Goal: Task Accomplishment & Management: Use online tool/utility

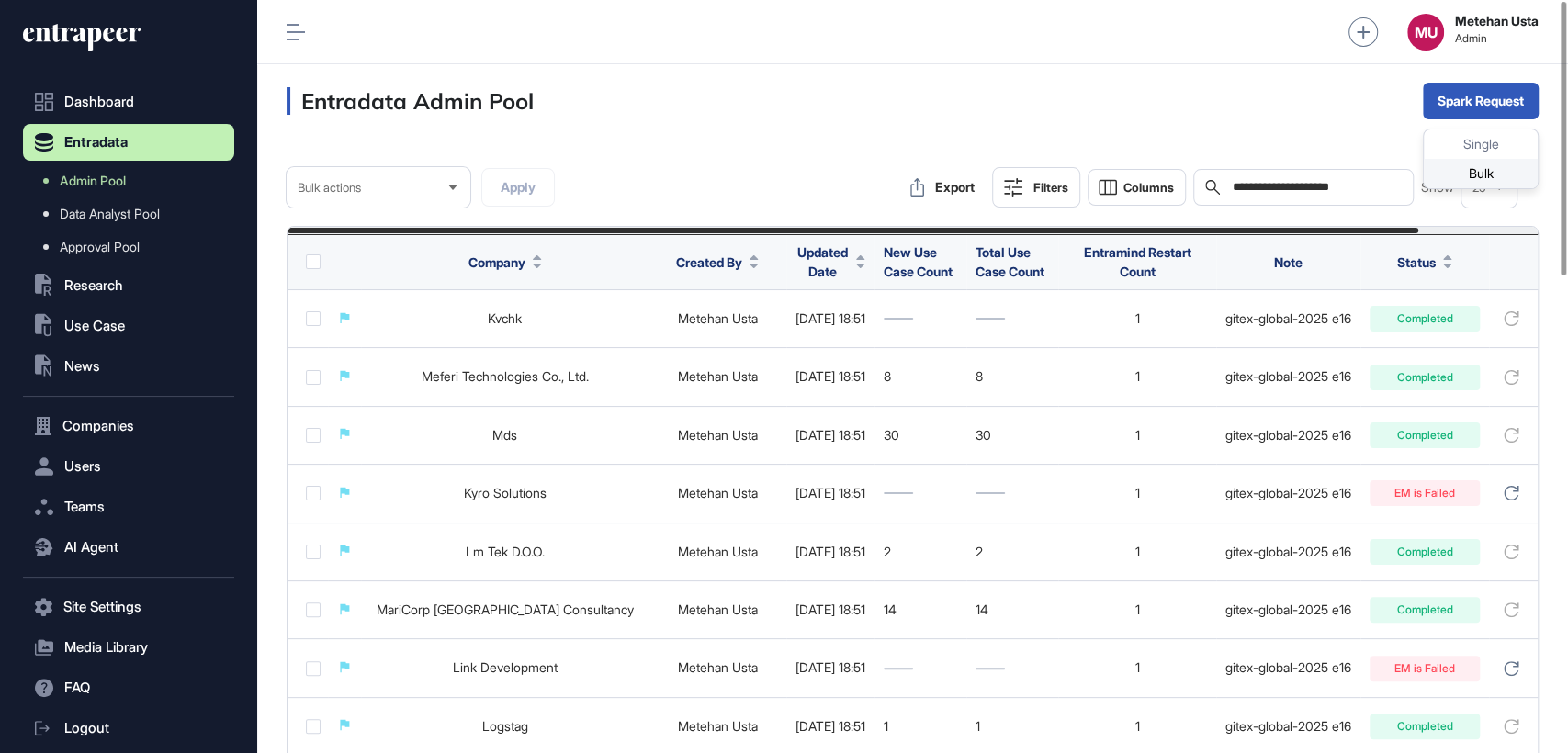
click at [1471, 179] on div "Bulk" at bounding box center [1481, 173] width 114 height 30
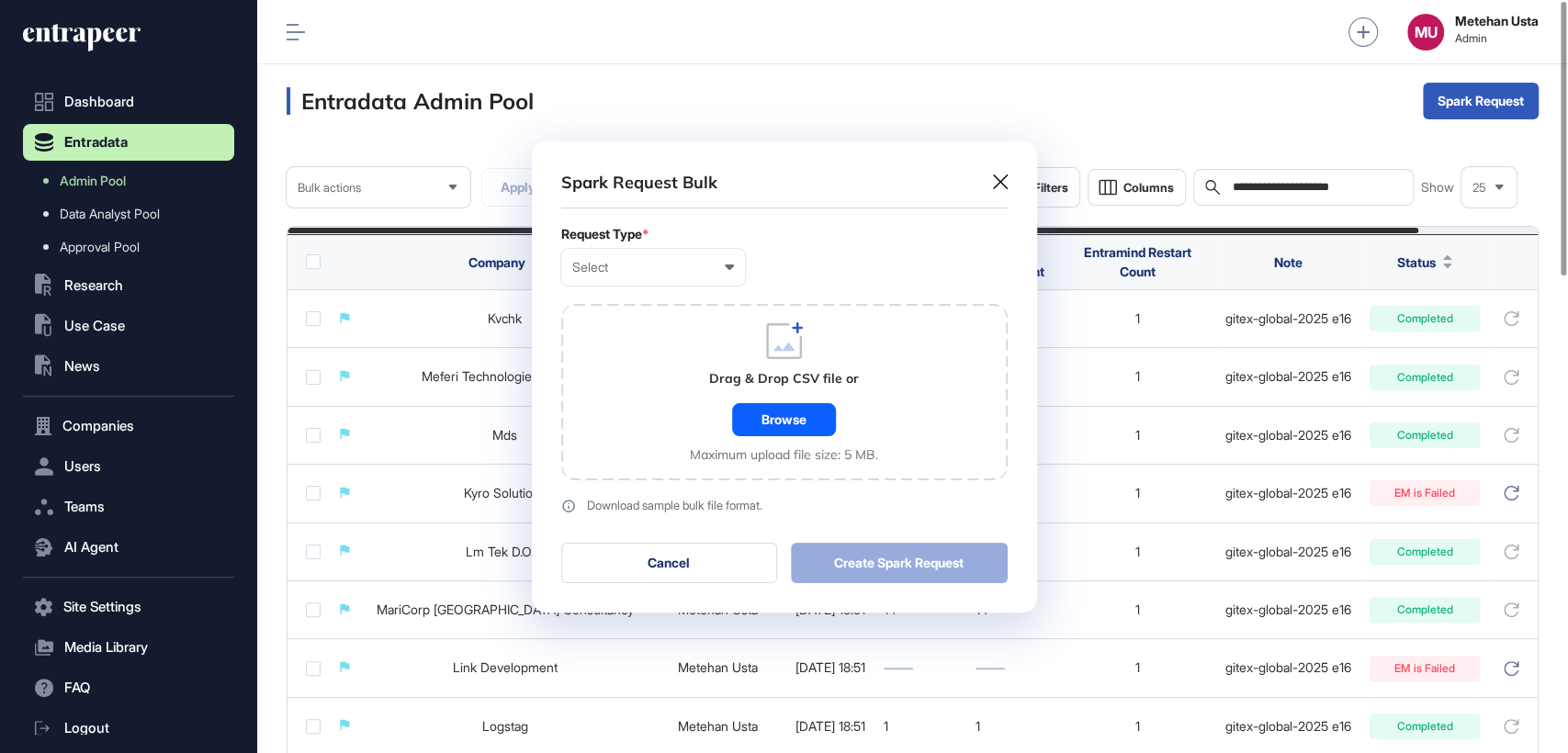
scroll to position [0, 7]
click at [635, 264] on div "Select" at bounding box center [653, 267] width 161 height 15
click at [0, 0] on div "Company" at bounding box center [0, 0] width 0 height 0
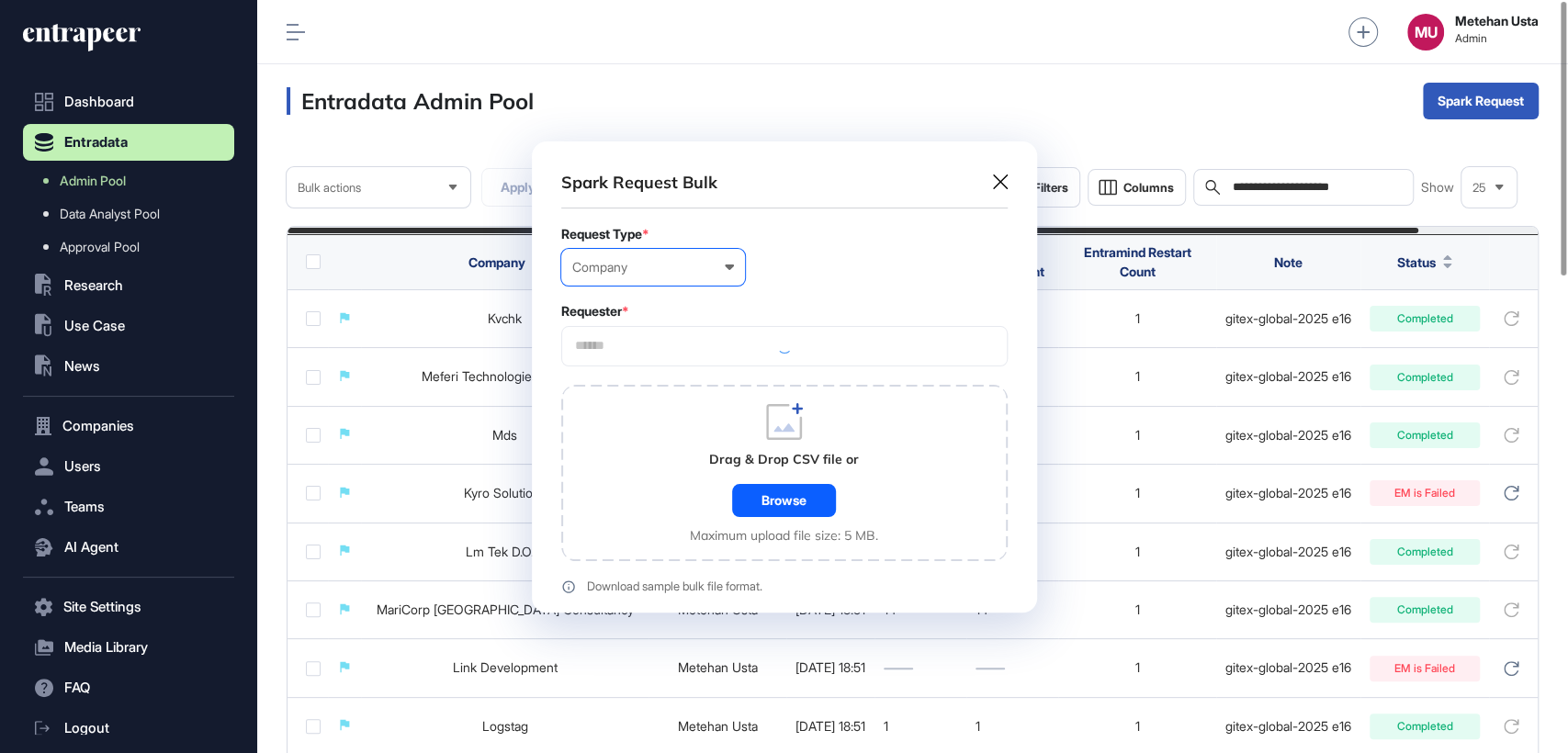
scroll to position [551, 505]
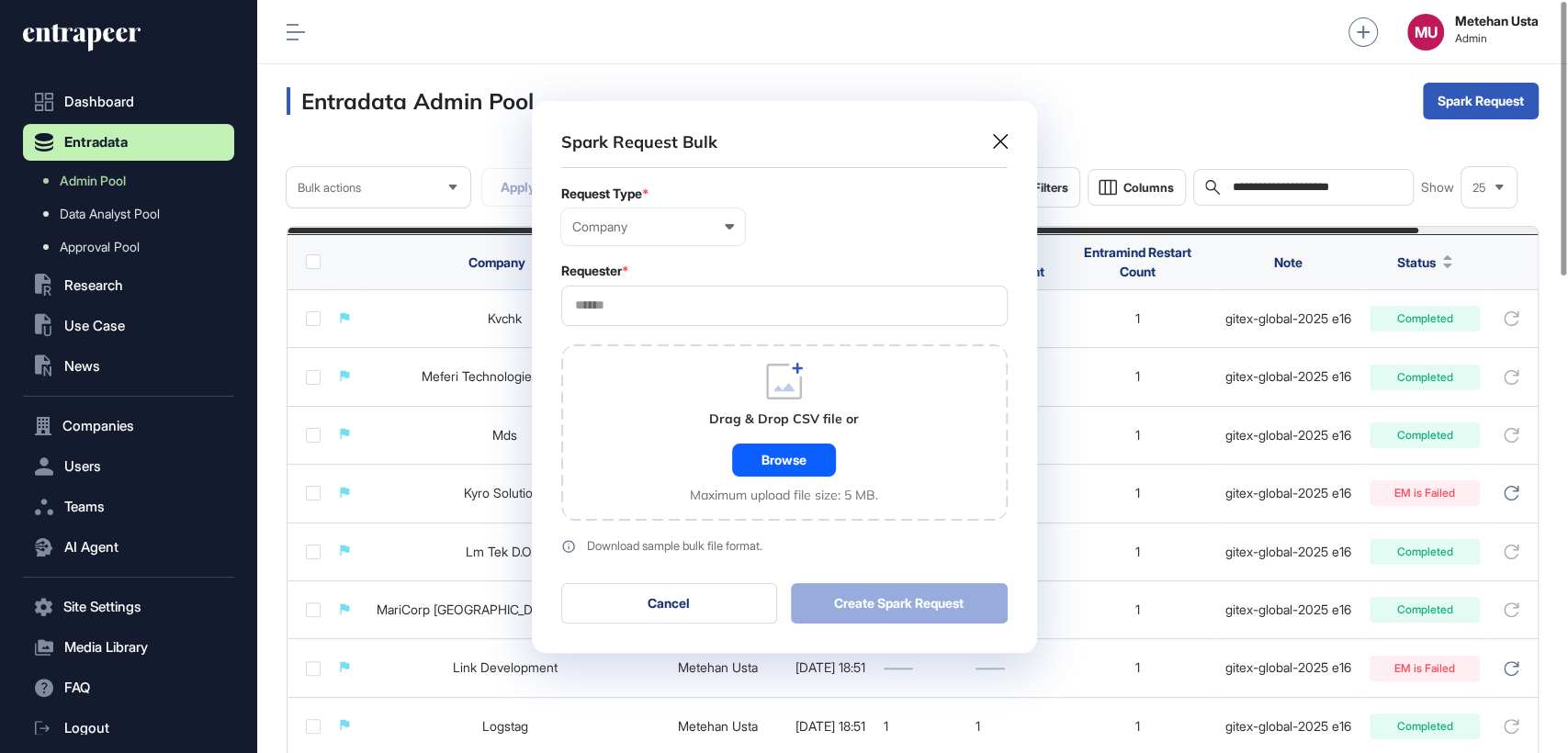
click at [640, 307] on input "text" at bounding box center [784, 305] width 422 height 16
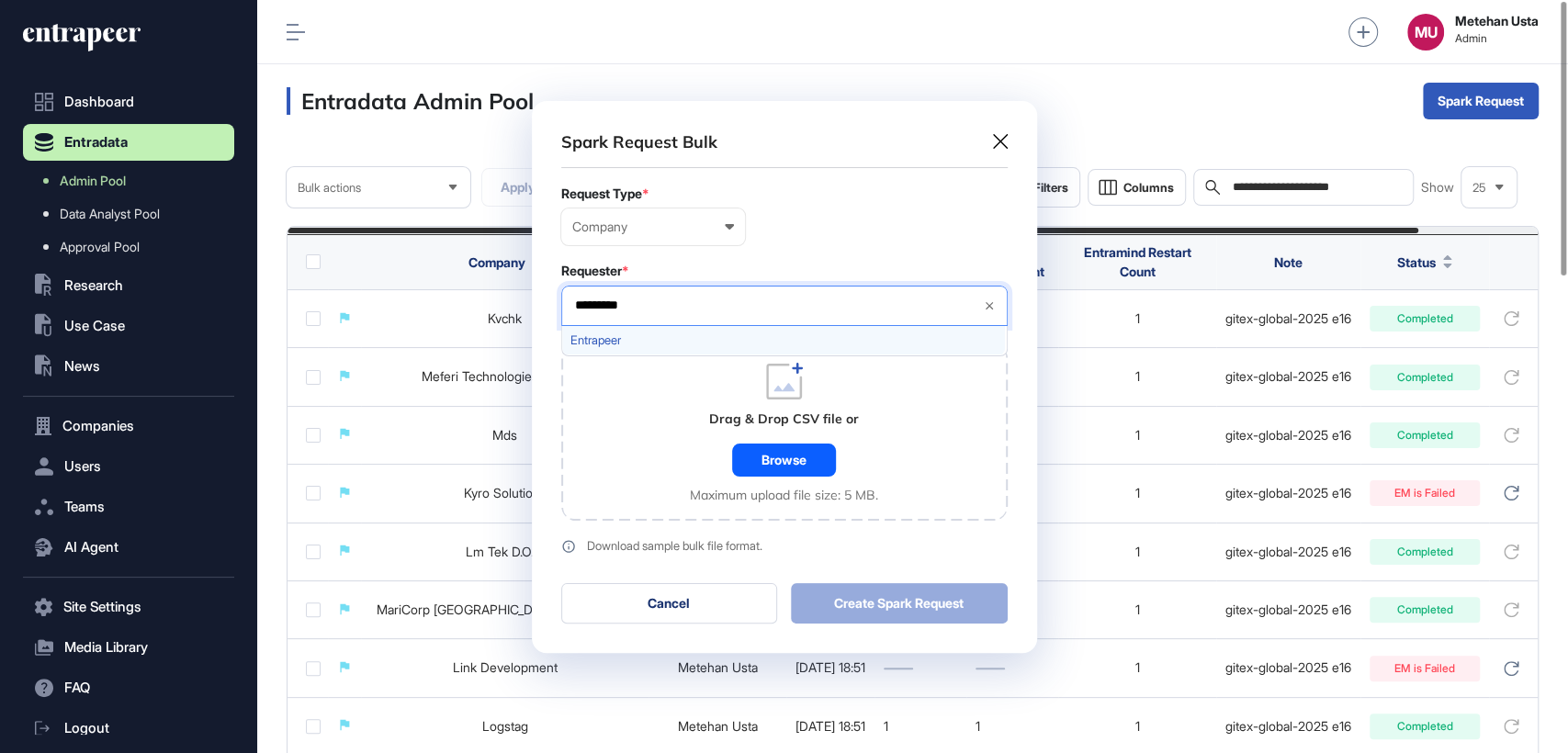
type input "*********"
click at [628, 341] on span "Entrapeer" at bounding box center [784, 341] width 426 height 14
click at [816, 245] on form "Request Type * Company User Company Customer Request ID Requester * Entrapeer *…" at bounding box center [784, 369] width 447 height 367
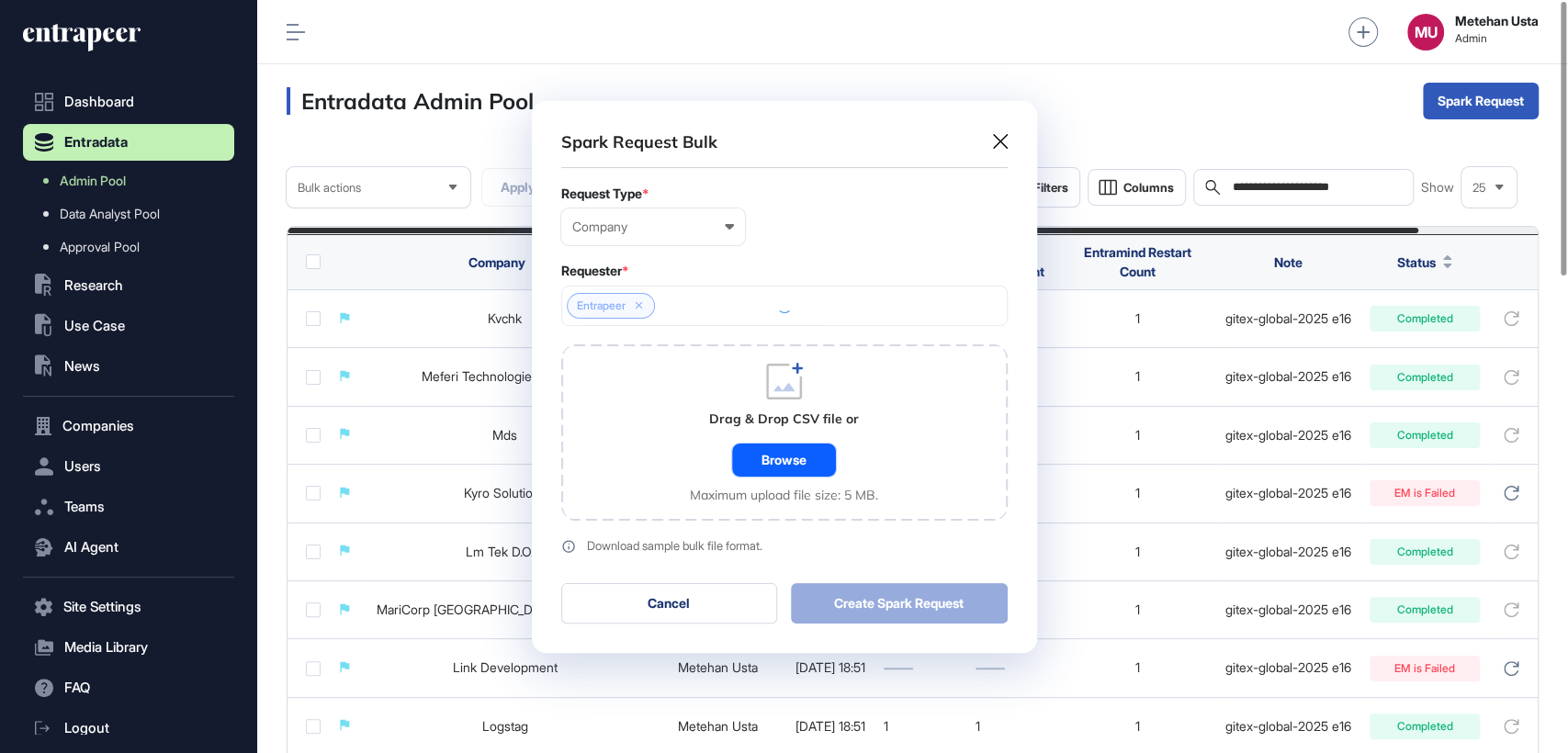
click at [779, 467] on div "Browse" at bounding box center [784, 461] width 103 height 33
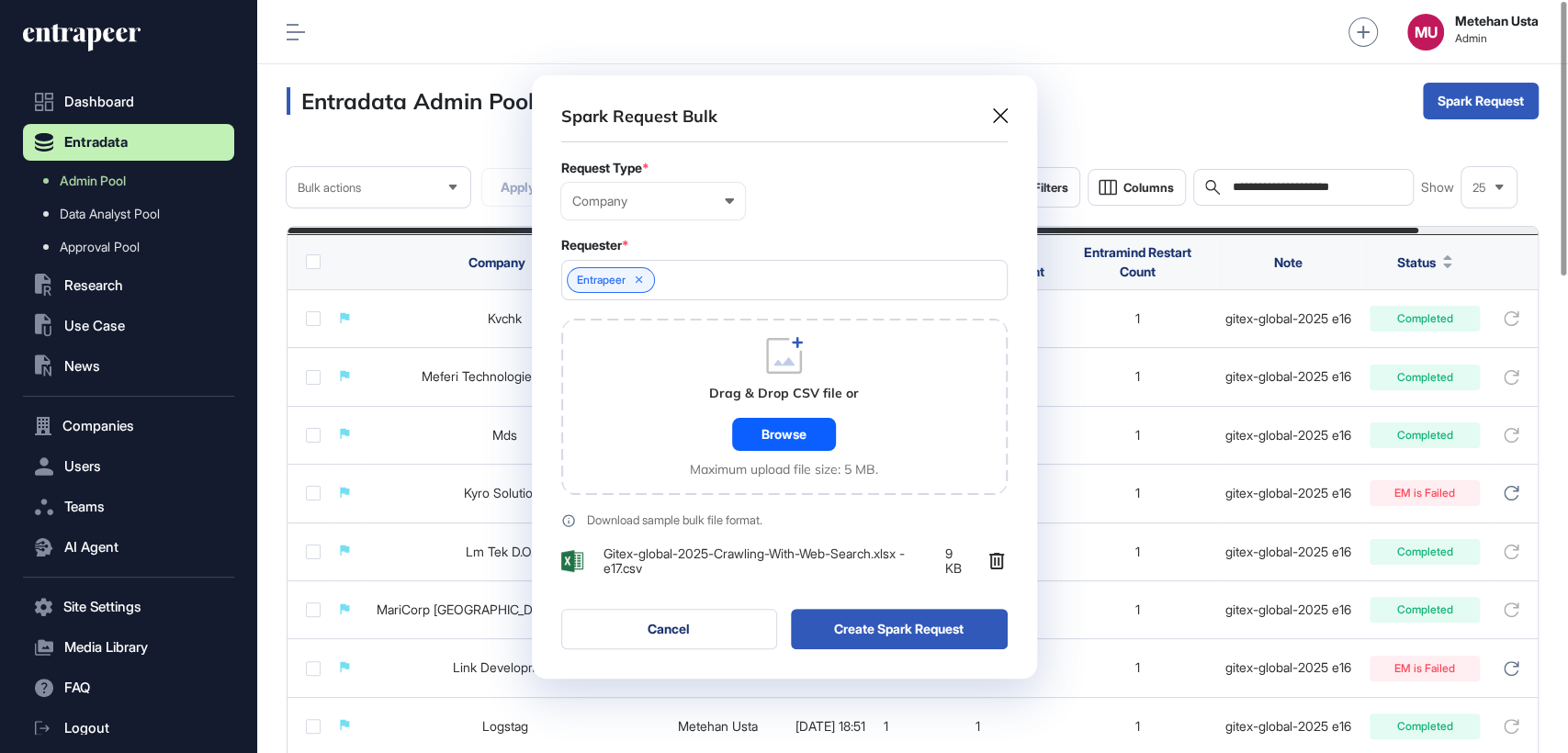
click at [897, 633] on button "Create Spark Request" at bounding box center [900, 629] width 217 height 40
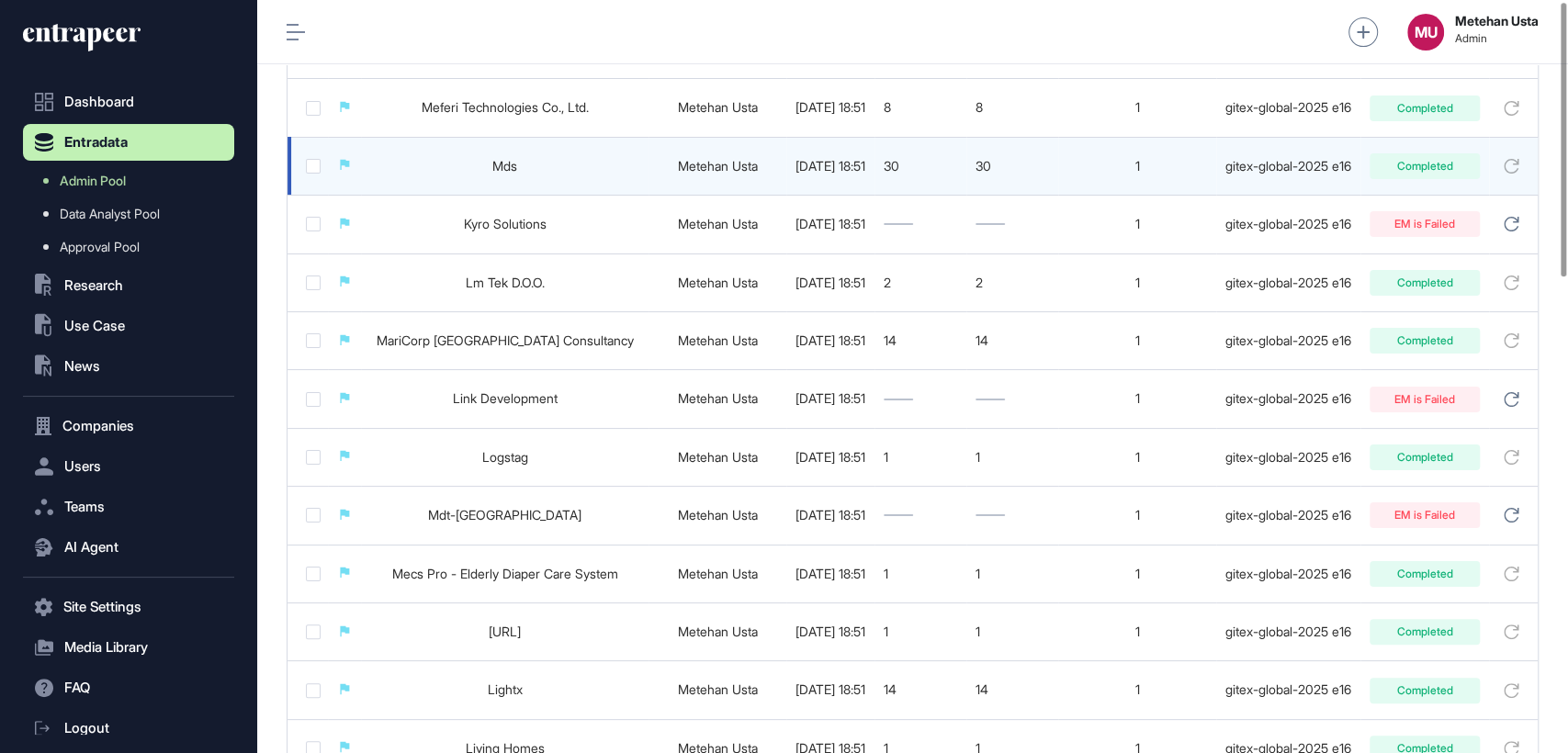
scroll to position [0, 0]
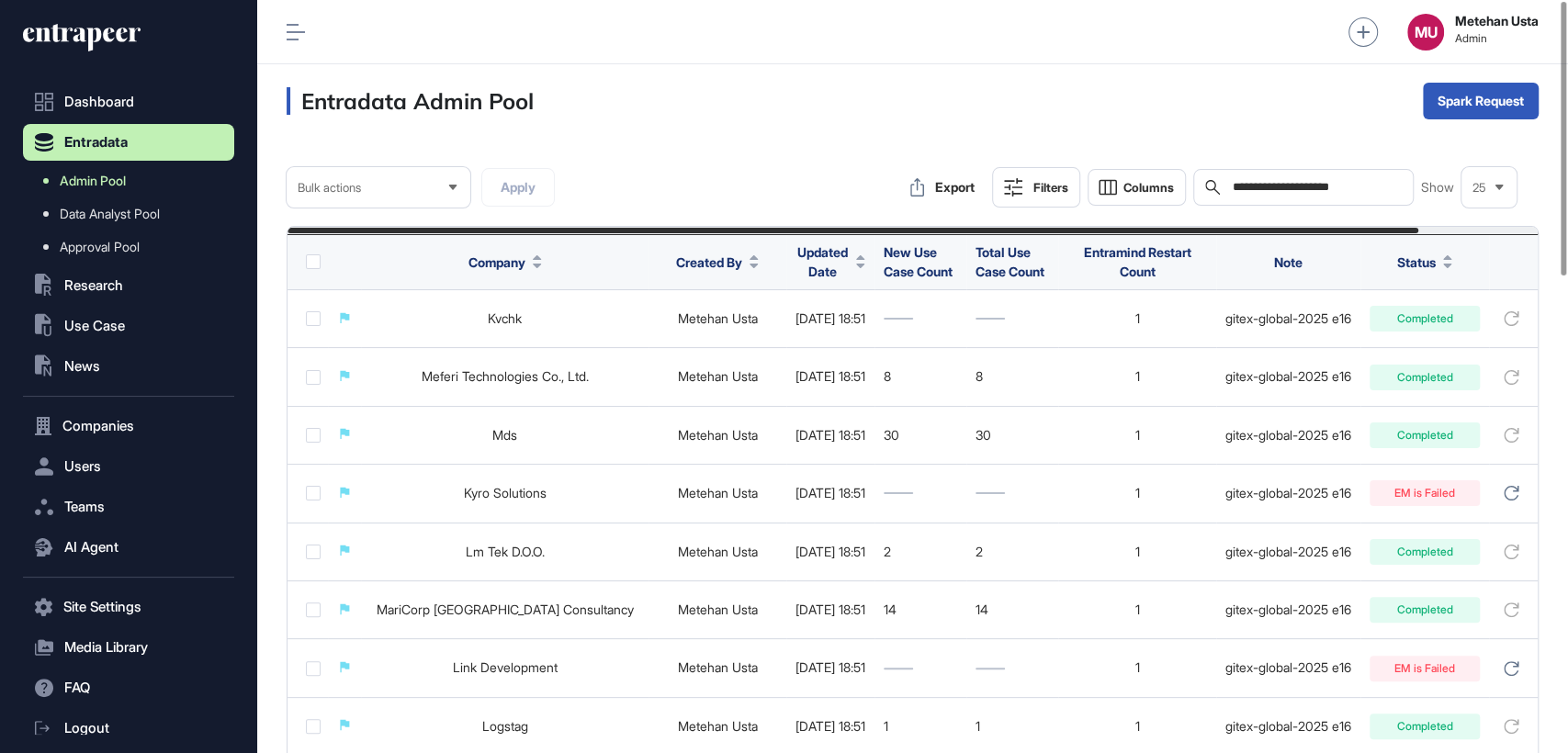
click at [108, 180] on span "Admin Pool" at bounding box center [93, 180] width 66 height 15
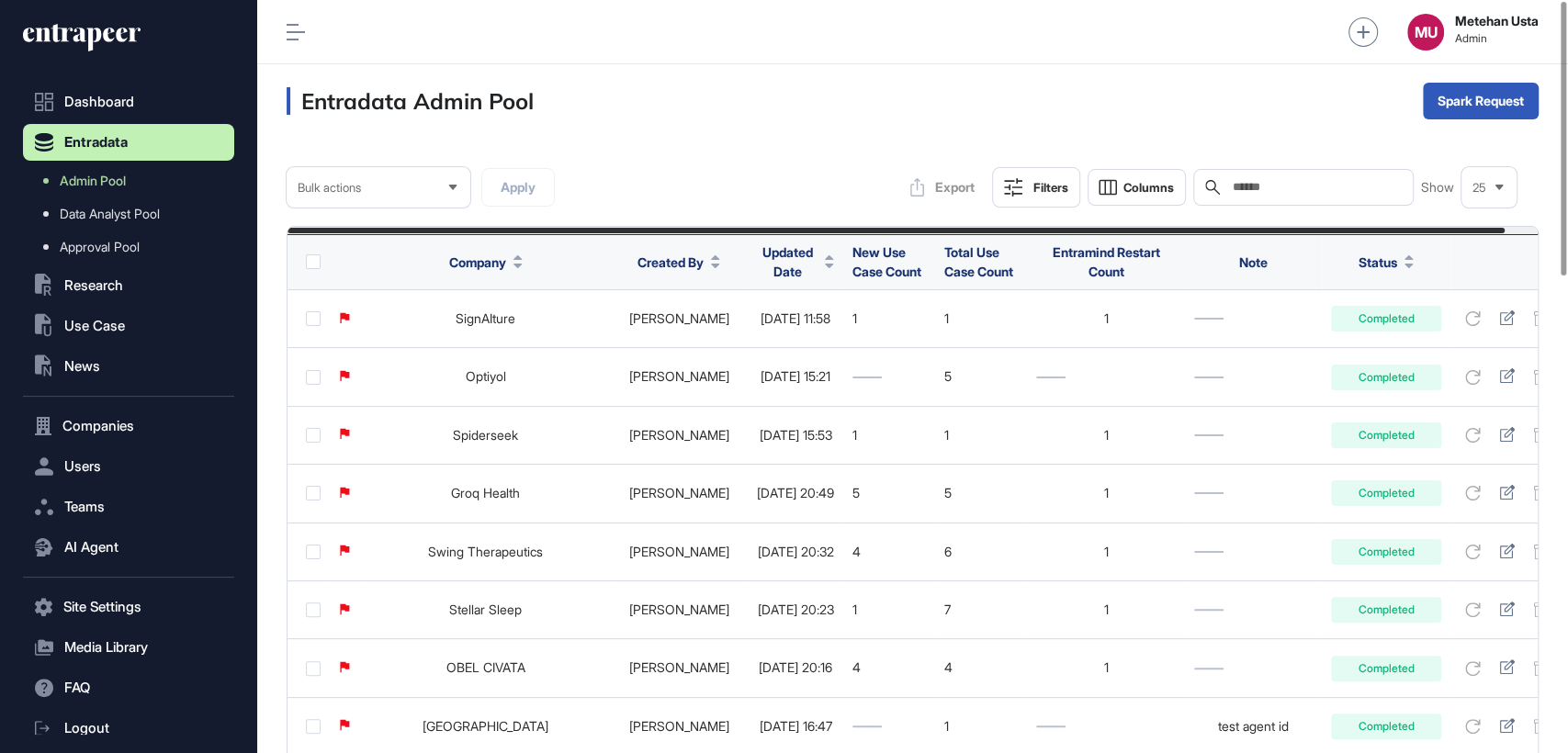
click at [780, 257] on span "Updated Date" at bounding box center [787, 261] width 61 height 38
click at [769, 324] on div "Sort Ascending Sort Descending Hide Column" at bounding box center [784, 338] width 129 height 108
click at [767, 329] on div "Sort Descending" at bounding box center [784, 338] width 114 height 27
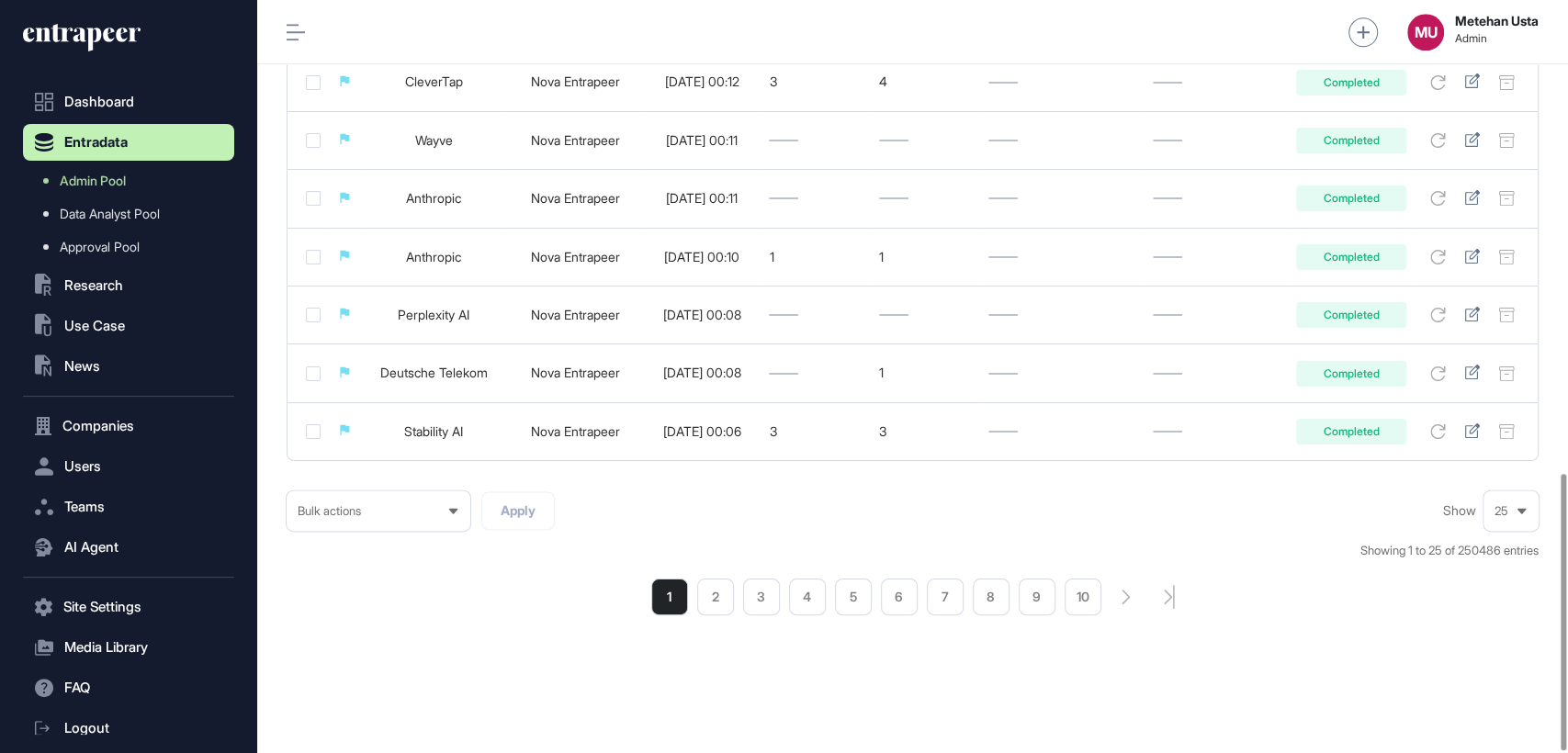
scroll to position [1290, 0]
click at [716, 597] on li "2" at bounding box center [715, 596] width 36 height 36
